Goal: Task Accomplishment & Management: Use online tool/utility

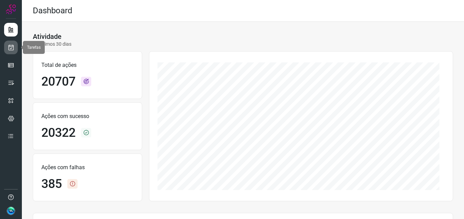
click at [14, 47] on link at bounding box center [11, 48] width 14 height 14
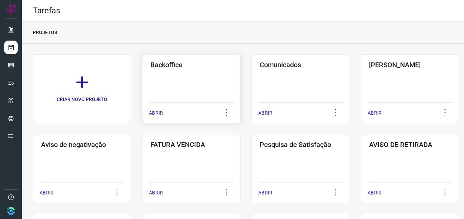
click at [168, 79] on div "Backoffice ABRIR" at bounding box center [191, 88] width 98 height 69
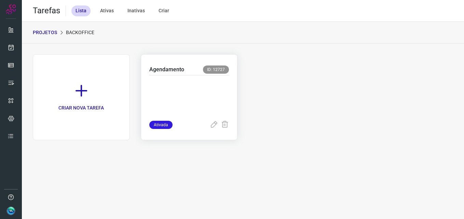
click at [166, 86] on p at bounding box center [189, 97] width 80 height 34
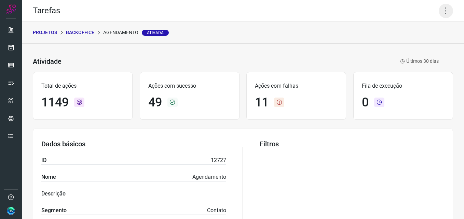
click at [438, 8] on icon at bounding box center [445, 11] width 14 height 14
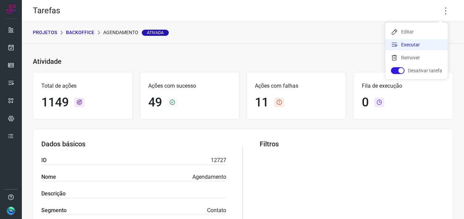
click at [413, 41] on li "Executar" at bounding box center [416, 44] width 62 height 11
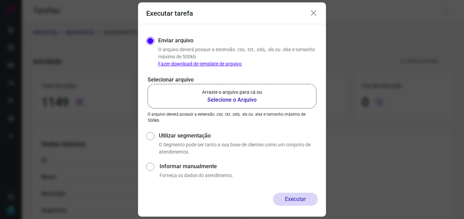
click at [236, 97] on b "Selecione o Arquivo" at bounding box center [232, 100] width 60 height 8
click at [0, 0] on input "Arraste o arquivo para cá ou Selecione o Arquivo" at bounding box center [0, 0] width 0 height 0
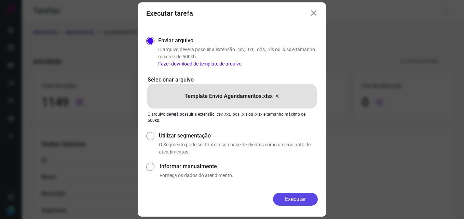
click at [289, 201] on button "Executar" at bounding box center [295, 199] width 45 height 13
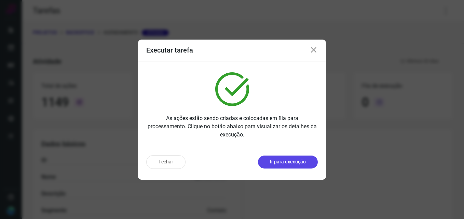
click at [288, 165] on p "Ir para execução" at bounding box center [288, 161] width 36 height 7
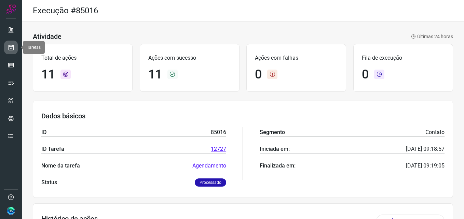
click at [15, 46] on link at bounding box center [11, 48] width 14 height 14
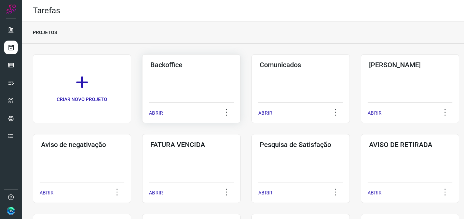
click at [170, 88] on div "Backoffice ABRIR" at bounding box center [191, 88] width 98 height 69
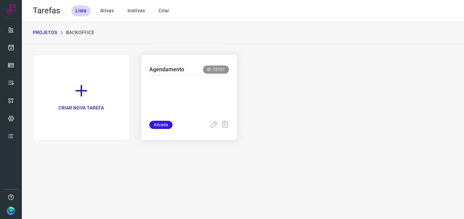
click at [210, 96] on p at bounding box center [189, 97] width 80 height 34
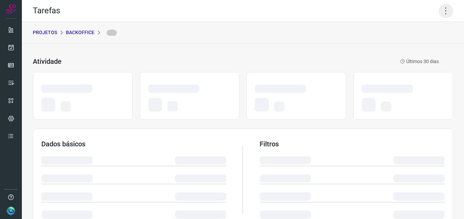
click at [443, 13] on icon at bounding box center [445, 11] width 14 height 14
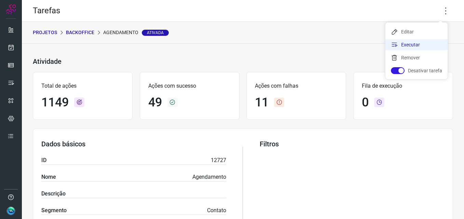
click at [398, 44] on li "Executar" at bounding box center [416, 44] width 62 height 11
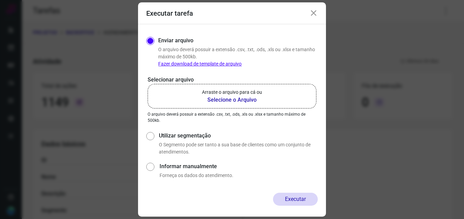
click at [224, 97] on b "Selecione o Arquivo" at bounding box center [232, 100] width 60 height 8
click at [0, 0] on input "Arraste o arquivo para cá ou Selecione o Arquivo" at bounding box center [0, 0] width 0 height 0
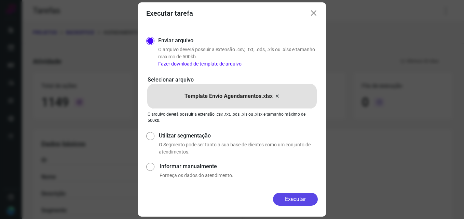
click at [289, 198] on button "Executar" at bounding box center [295, 199] width 45 height 13
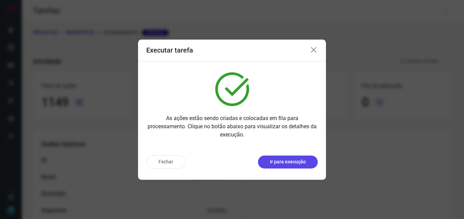
click at [290, 166] on button "Ir para execução" at bounding box center [288, 162] width 60 height 13
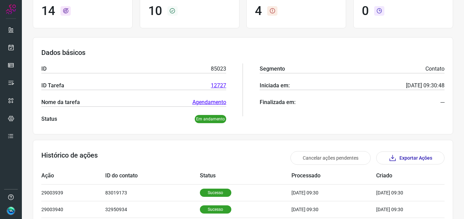
scroll to position [205, 0]
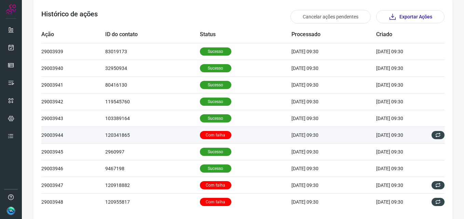
click at [219, 135] on p "Com falha" at bounding box center [215, 135] width 31 height 8
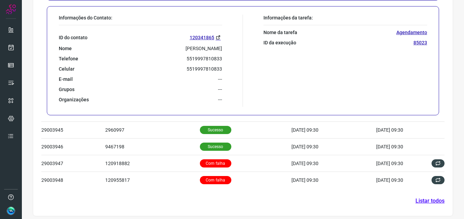
scroll to position [396, 0]
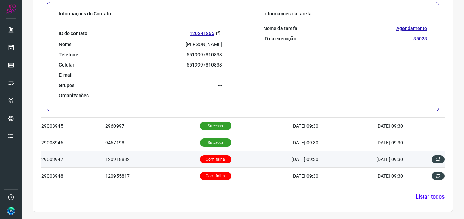
click at [200, 155] on td "Com falha" at bounding box center [246, 159] width 92 height 17
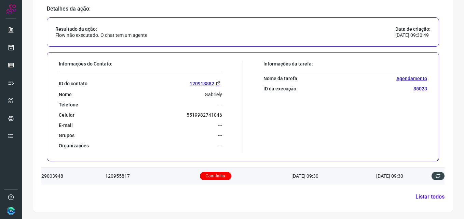
click at [205, 174] on p "Com falha" at bounding box center [215, 176] width 31 height 8
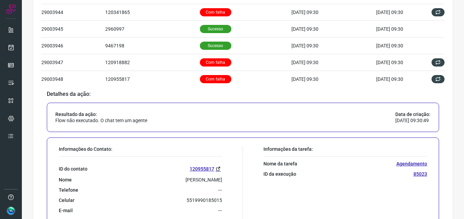
scroll to position [396, 0]
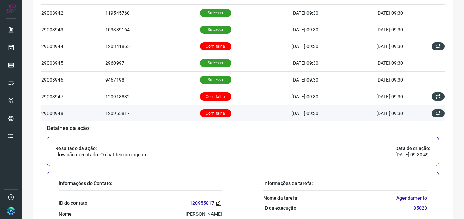
click at [205, 113] on p "Com falha" at bounding box center [215, 113] width 31 height 8
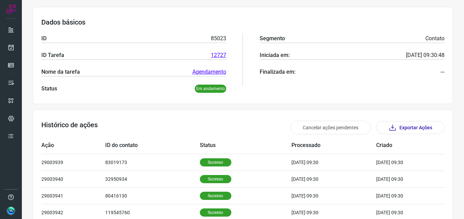
scroll to position [0, 0]
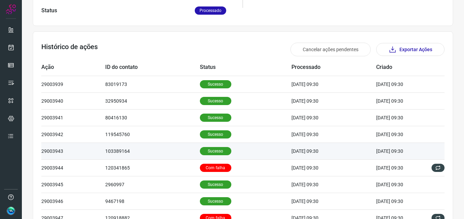
scroll to position [231, 0]
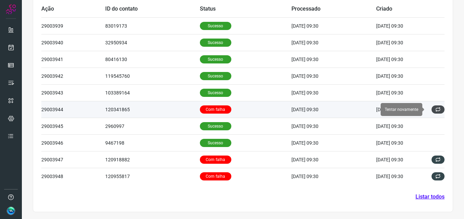
click at [431, 108] on button at bounding box center [437, 110] width 13 height 8
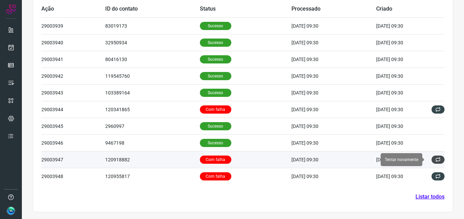
click at [435, 159] on icon at bounding box center [437, 159] width 5 height 5
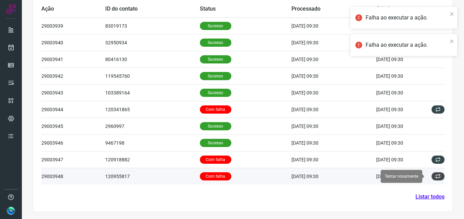
click at [435, 177] on icon at bounding box center [437, 176] width 5 height 5
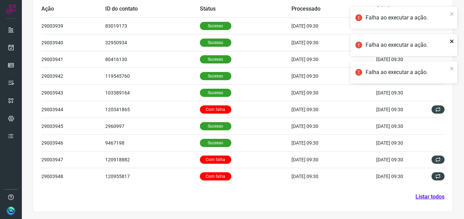
click at [453, 43] on icon "close" at bounding box center [451, 41] width 3 height 3
click at [454, 17] on button "close" at bounding box center [451, 14] width 5 height 8
click at [452, 40] on body "Execução #85023 Atividade Últimas 24 horas Total de ações 15 Ações com sucesso …" at bounding box center [232, 109] width 464 height 219
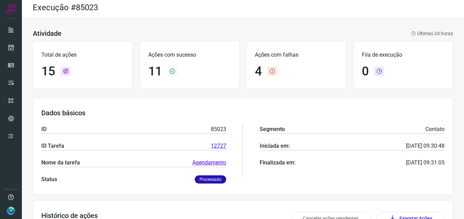
scroll to position [0, 0]
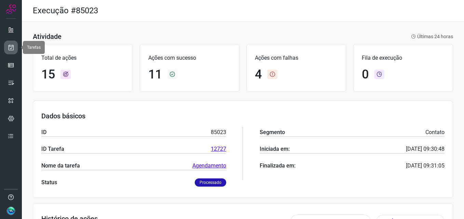
click at [11, 48] on icon at bounding box center [11, 47] width 7 height 7
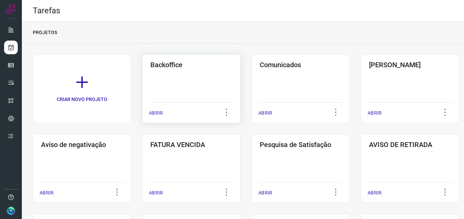
click at [181, 93] on div "Backoffice ABRIR" at bounding box center [191, 88] width 98 height 69
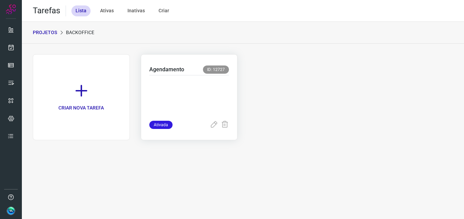
click at [165, 106] on p at bounding box center [189, 97] width 80 height 34
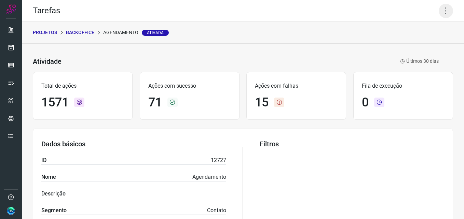
click at [441, 8] on icon at bounding box center [445, 11] width 14 height 14
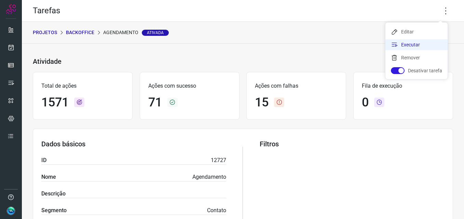
click at [423, 45] on li "Executar" at bounding box center [416, 44] width 62 height 11
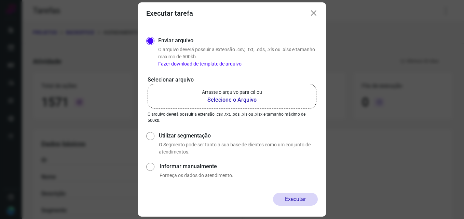
click at [229, 103] on b "Selecione o Arquivo" at bounding box center [232, 100] width 60 height 8
click at [0, 0] on input "Arraste o arquivo para cá ou Selecione o Arquivo" at bounding box center [0, 0] width 0 height 0
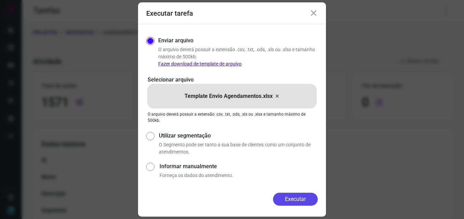
click at [287, 196] on button "Executar" at bounding box center [295, 199] width 45 height 13
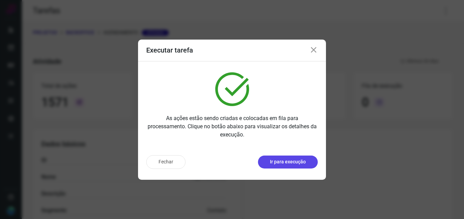
click at [281, 165] on p "Ir para execução" at bounding box center [288, 161] width 36 height 7
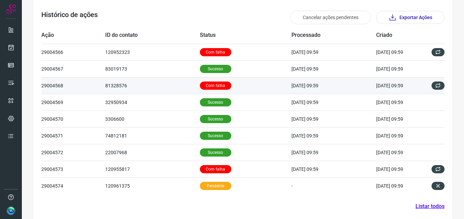
scroll to position [214, 0]
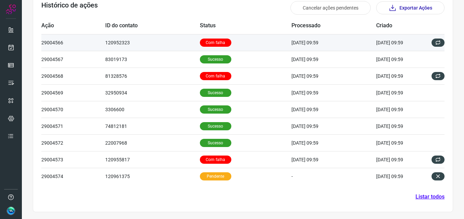
click at [212, 42] on p "Com falha" at bounding box center [215, 43] width 31 height 8
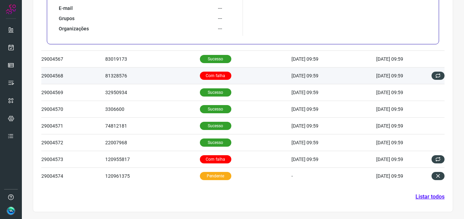
click at [210, 78] on p "Com falha" at bounding box center [215, 76] width 31 height 8
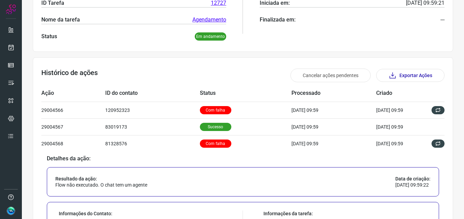
scroll to position [145, 0]
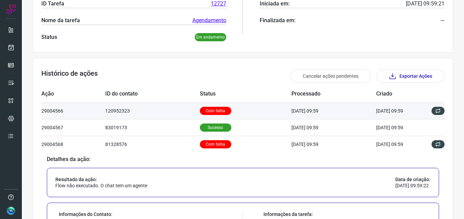
click at [209, 107] on p "Com falha" at bounding box center [215, 111] width 31 height 8
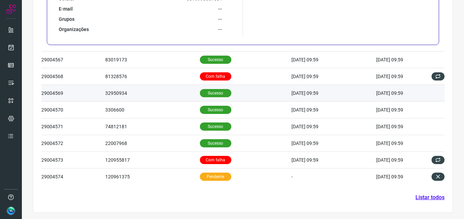
scroll to position [380, 0]
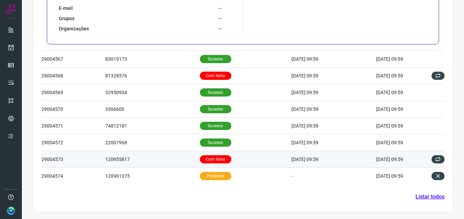
click at [202, 154] on td "Com falha" at bounding box center [246, 159] width 92 height 17
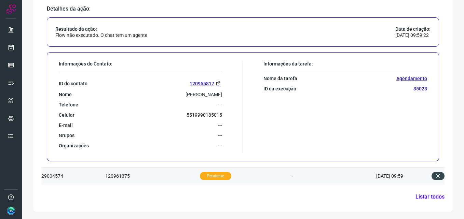
click at [200, 179] on p "Pendente" at bounding box center [215, 176] width 31 height 8
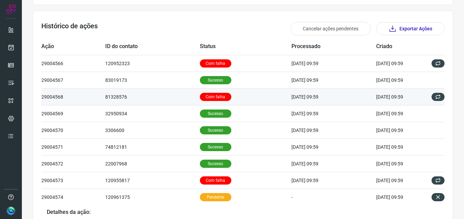
scroll to position [243, 0]
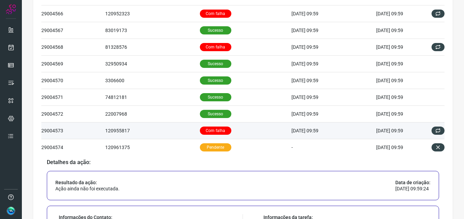
click at [215, 128] on p "Com falha" at bounding box center [215, 131] width 31 height 8
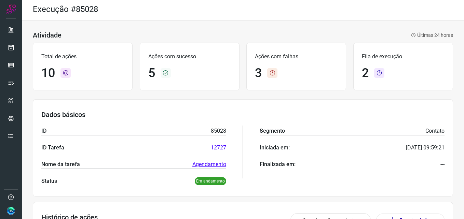
scroll to position [0, 0]
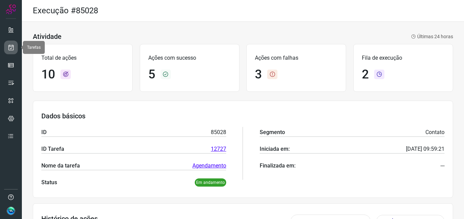
click at [12, 48] on icon at bounding box center [11, 47] width 7 height 7
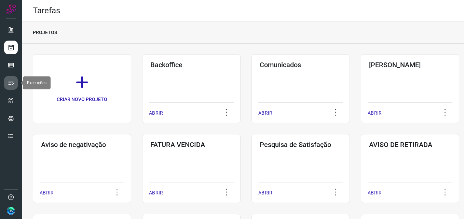
click at [9, 81] on icon at bounding box center [11, 83] width 7 height 7
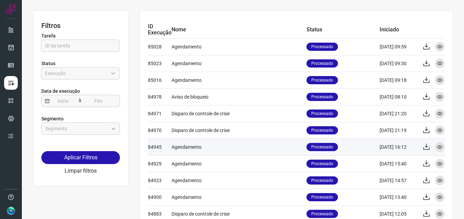
scroll to position [34, 0]
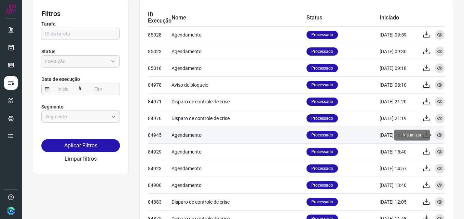
click at [438, 134] on div "Visualizar" at bounding box center [440, 135] width 10 height 10
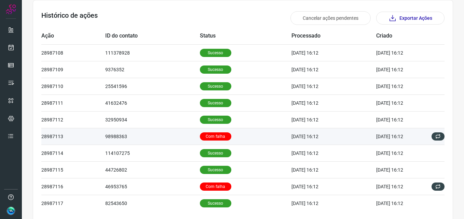
scroll to position [205, 0]
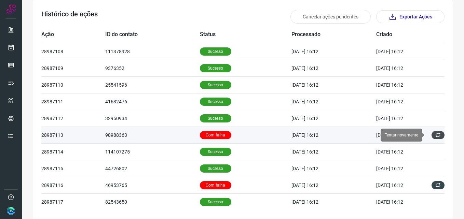
click at [431, 136] on button at bounding box center [437, 135] width 13 height 8
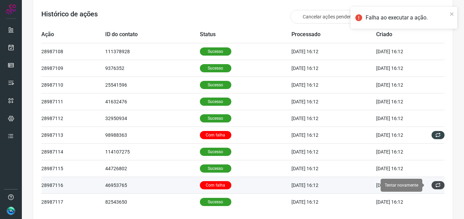
click at [435, 185] on icon at bounding box center [437, 185] width 5 height 5
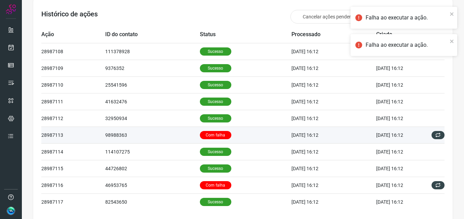
click at [210, 134] on p "Com falha" at bounding box center [215, 135] width 31 height 8
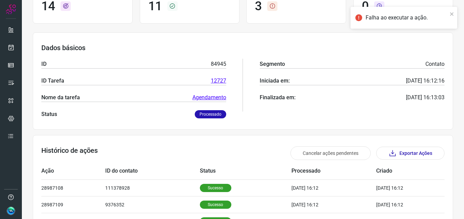
scroll to position [0, 0]
